Goal: Task Accomplishment & Management: Manage account settings

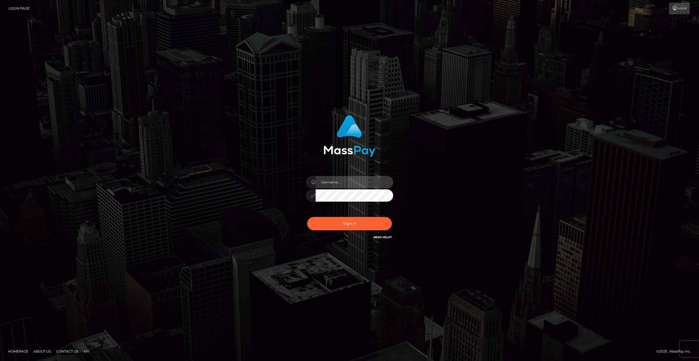
drag, startPoint x: 352, startPoint y: 177, endPoint x: 352, endPoint y: 184, distance: 6.9
click at [352, 177] on input "text" at bounding box center [355, 182] width 78 height 12
type input "[EMAIL_ADDRESS][DOMAIN_NAME]"
click at [359, 226] on button "Sign in" at bounding box center [349, 223] width 85 height 13
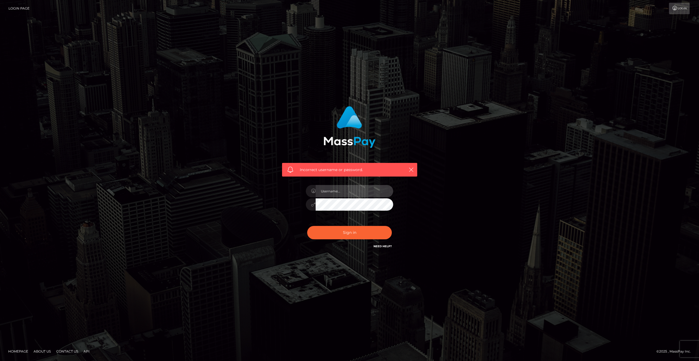
click at [341, 193] on input "text" at bounding box center [355, 191] width 78 height 12
type input "jinxmodebot@gmail.com"
click at [435, 203] on div "Incorrect username or password. jinxmodebot@gmail.com" at bounding box center [349, 180] width 311 height 157
click at [363, 234] on button "Sign in" at bounding box center [349, 232] width 85 height 13
click at [355, 195] on input "text" at bounding box center [355, 191] width 78 height 12
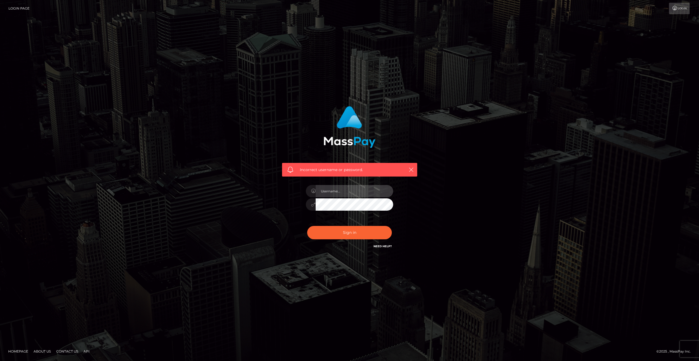
type input "[EMAIL_ADDRESS][DOMAIN_NAME]"
click at [314, 208] on div at bounding box center [349, 204] width 87 height 11
click at [405, 208] on div "Incorrect username or password. jinxmodebot@gmail.com" at bounding box center [349, 178] width 143 height 152
click at [309, 205] on div at bounding box center [311, 205] width 10 height 12
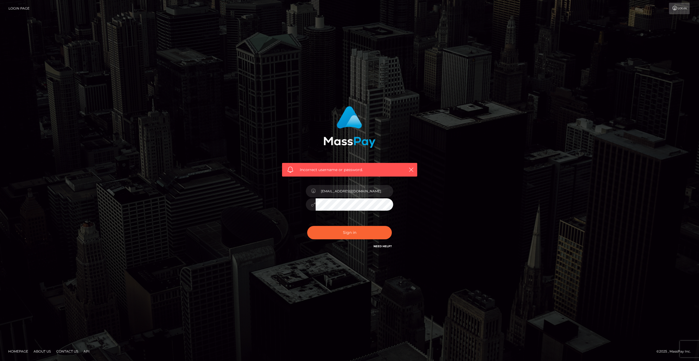
click at [306, 209] on div at bounding box center [349, 204] width 87 height 11
click at [307, 226] on button "Sign in" at bounding box center [349, 232] width 85 height 13
click at [449, 159] on div "Incorrect username or password." at bounding box center [349, 180] width 311 height 157
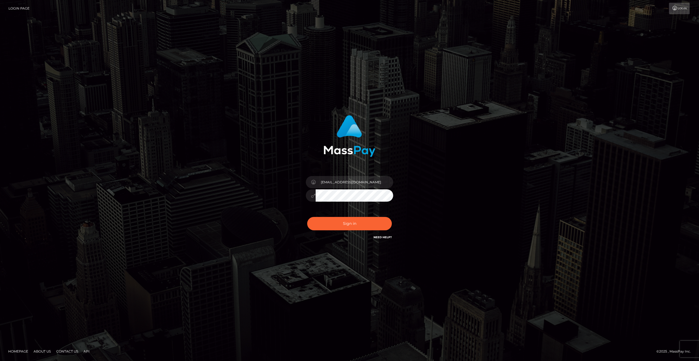
click at [307, 217] on button "Sign in" at bounding box center [349, 223] width 85 height 13
click at [353, 184] on input "text" at bounding box center [355, 182] width 78 height 12
type input "jinxmodebot@gmail.com"
click at [370, 231] on div "Sign in Need Help?" at bounding box center [350, 226] width 96 height 24
click at [371, 228] on button "Sign in" at bounding box center [349, 223] width 85 height 13
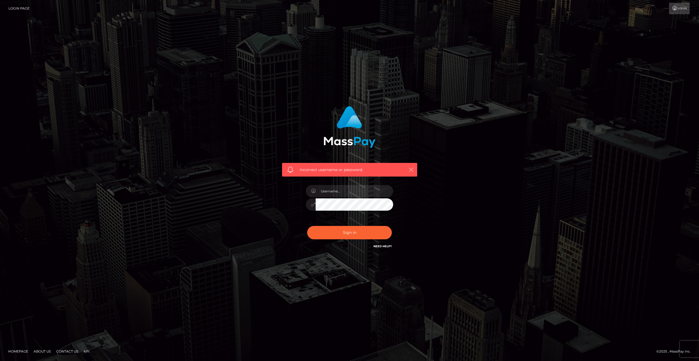
click at [409, 172] on icon "button" at bounding box center [411, 169] width 5 height 5
click at [413, 169] on icon "button" at bounding box center [411, 169] width 5 height 5
click at [411, 170] on icon "button" at bounding box center [411, 169] width 5 height 5
click at [341, 191] on input "text" at bounding box center [355, 191] width 78 height 12
type input "jinxmodebot@gmail.com"
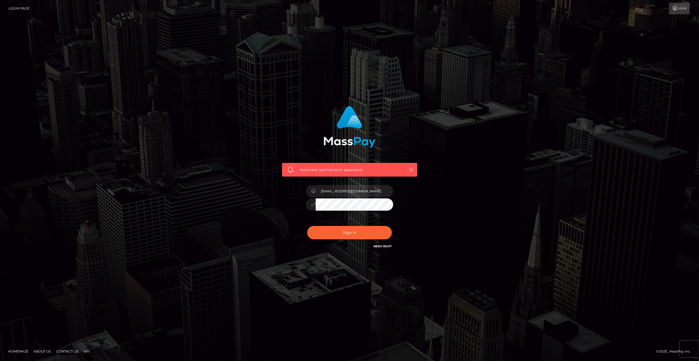
click at [419, 199] on div "Incorrect username or password. jinxmodebot@gmail.com" at bounding box center [349, 178] width 143 height 152
click at [308, 203] on div at bounding box center [349, 204] width 87 height 11
drag, startPoint x: 530, startPoint y: 145, endPoint x: 511, endPoint y: 165, distance: 27.4
click at [529, 145] on div "Incorrect username or password. jinxmodebot@gmail.com" at bounding box center [349, 180] width 699 height 239
click at [362, 237] on button "Sign in" at bounding box center [349, 232] width 85 height 13
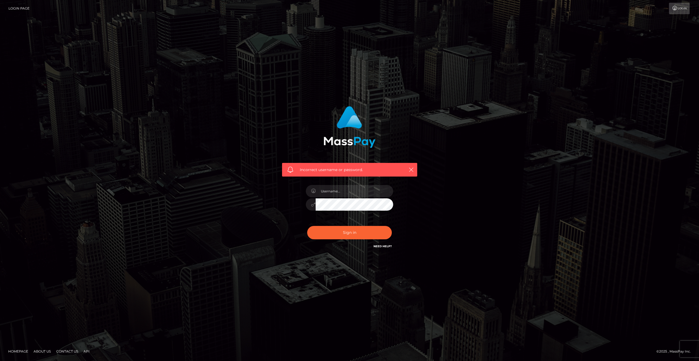
click at [381, 244] on h6 "Need Help?" at bounding box center [383, 246] width 18 height 5
click at [381, 246] on link "Need Help?" at bounding box center [383, 247] width 18 height 4
click at [383, 246] on link "Need Help?" at bounding box center [383, 247] width 18 height 4
click at [475, 274] on div "Incorrect username or password." at bounding box center [349, 180] width 699 height 239
click at [409, 170] on icon "button" at bounding box center [411, 169] width 5 height 5
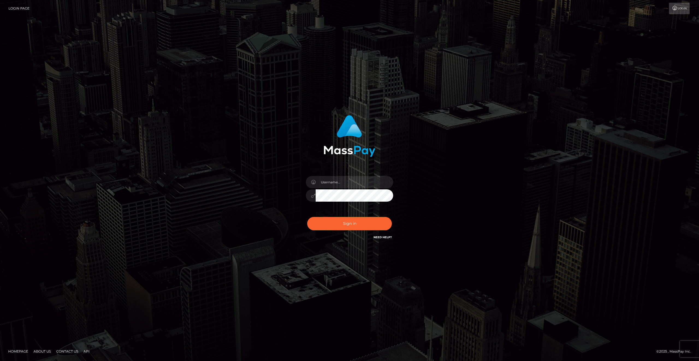
click at [385, 236] on link "Need Help?" at bounding box center [383, 238] width 18 height 4
click at [346, 179] on input "text" at bounding box center [355, 182] width 78 height 12
type input "[EMAIL_ADDRESS][DOMAIN_NAME]"
click at [311, 195] on icon at bounding box center [313, 196] width 5 height 4
click at [324, 219] on button "Sign in" at bounding box center [349, 223] width 85 height 13
